Goal: Navigation & Orientation: Find specific page/section

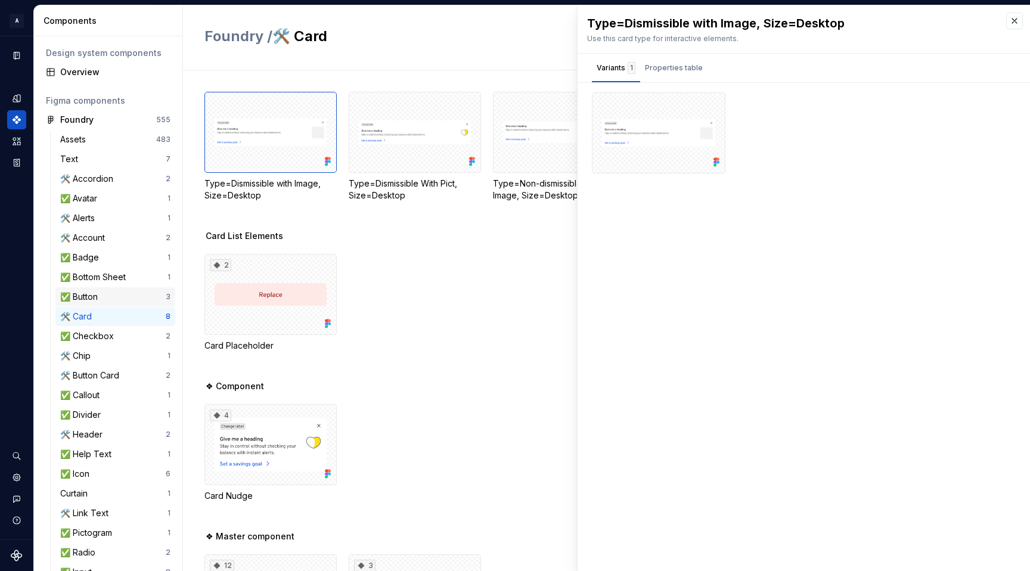
click at [97, 298] on div "✅ Button" at bounding box center [81, 297] width 42 height 12
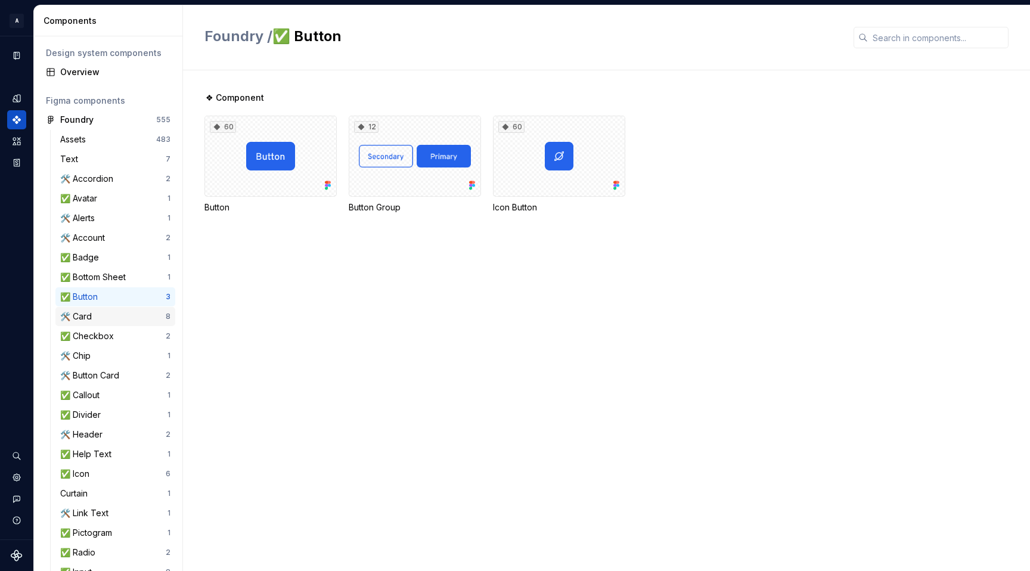
click at [86, 315] on div "🛠️ Card" at bounding box center [78, 317] width 36 height 12
